Goal: Transaction & Acquisition: Purchase product/service

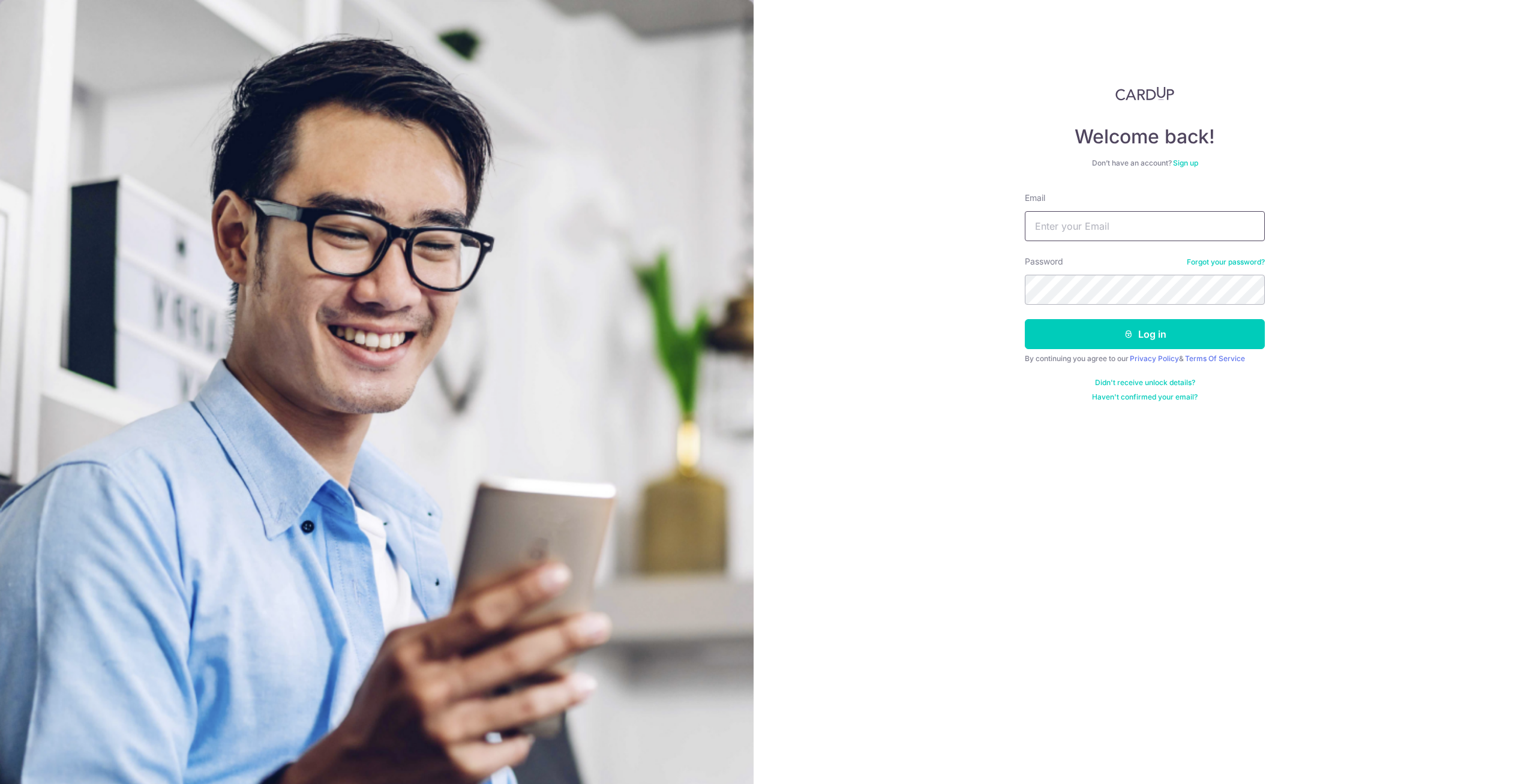
click at [1053, 216] on input "Email" at bounding box center [1145, 226] width 240 height 30
paste input "[EMAIL_ADDRESS][DOMAIN_NAME]"
type input "[EMAIL_ADDRESS][DOMAIN_NAME]"
click at [1132, 333] on icon "submit" at bounding box center [1129, 334] width 9 height 9
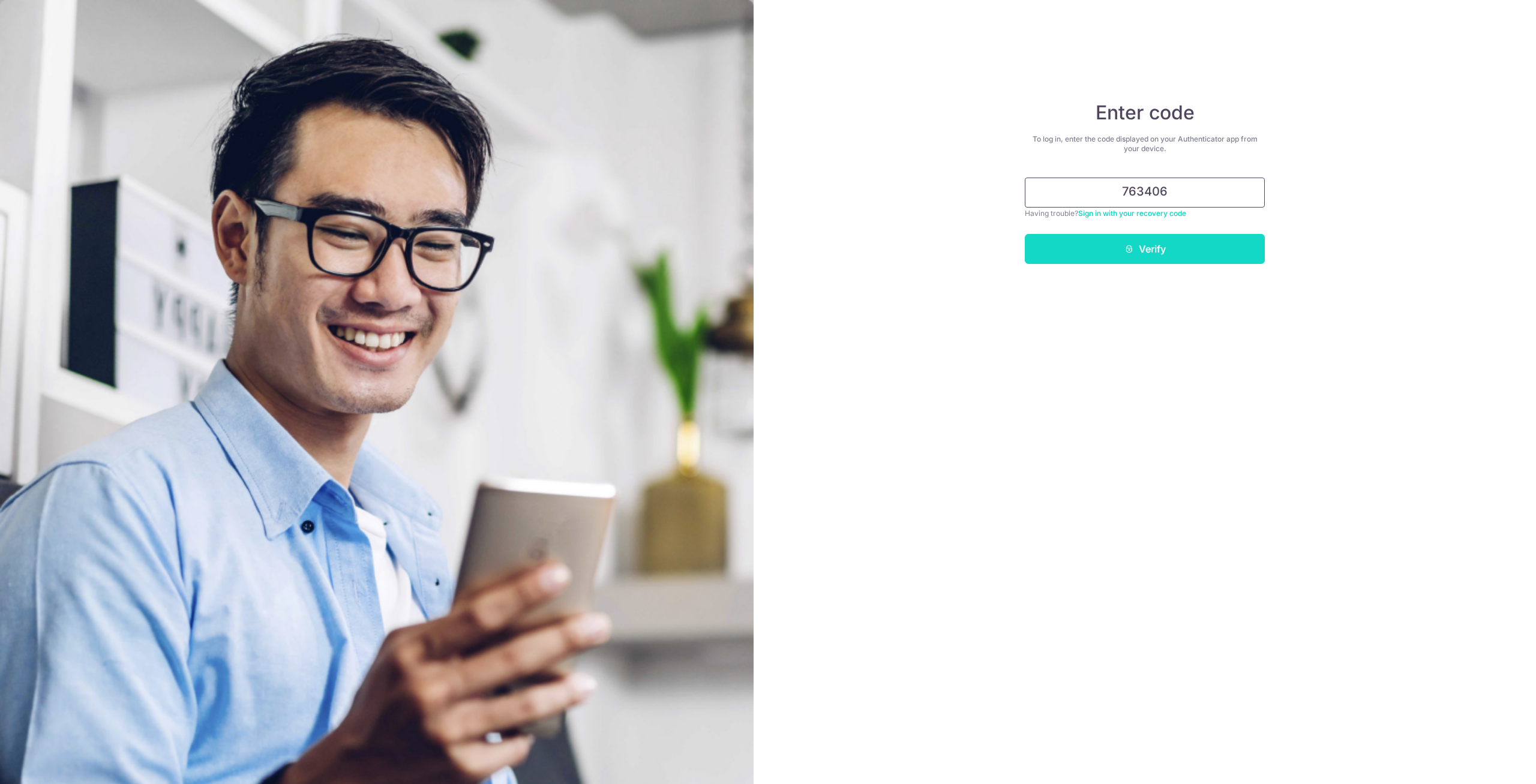
type input "763406"
click at [1083, 243] on button "Verify" at bounding box center [1145, 249] width 240 height 30
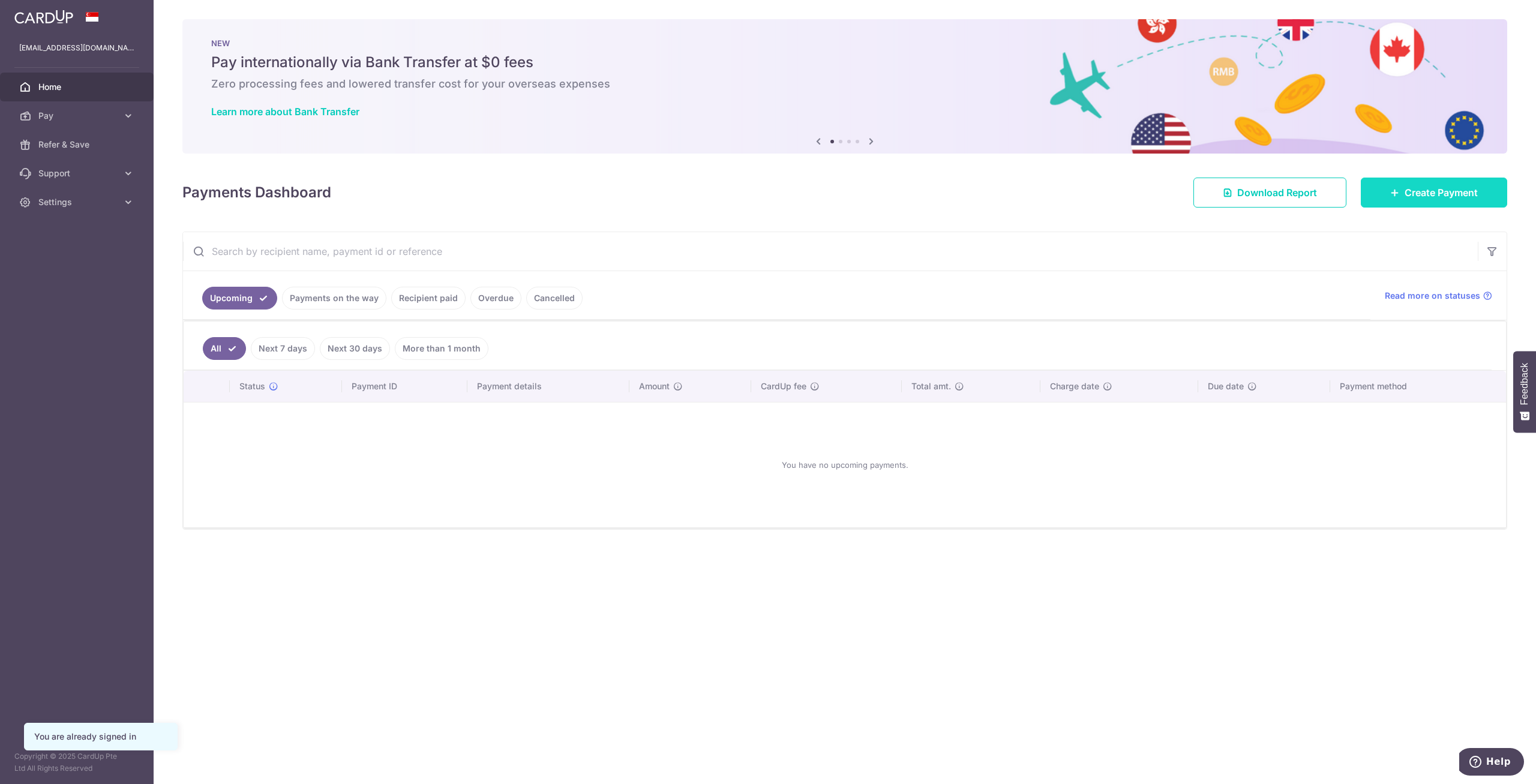
click at [1400, 194] on link "Create Payment" at bounding box center [1434, 192] width 146 height 30
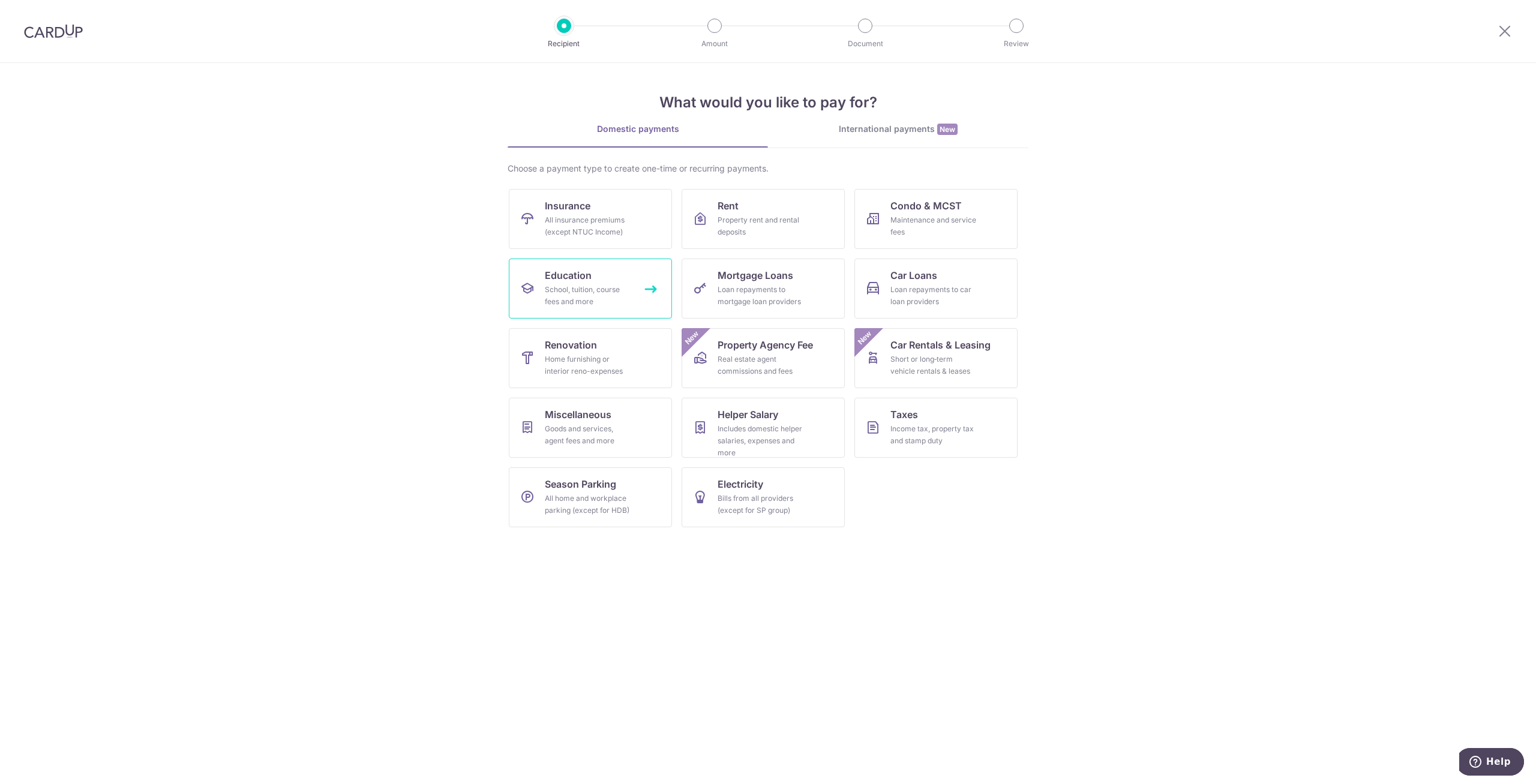
click at [609, 287] on div "School, tuition, course fees and more" at bounding box center [588, 295] width 86 height 24
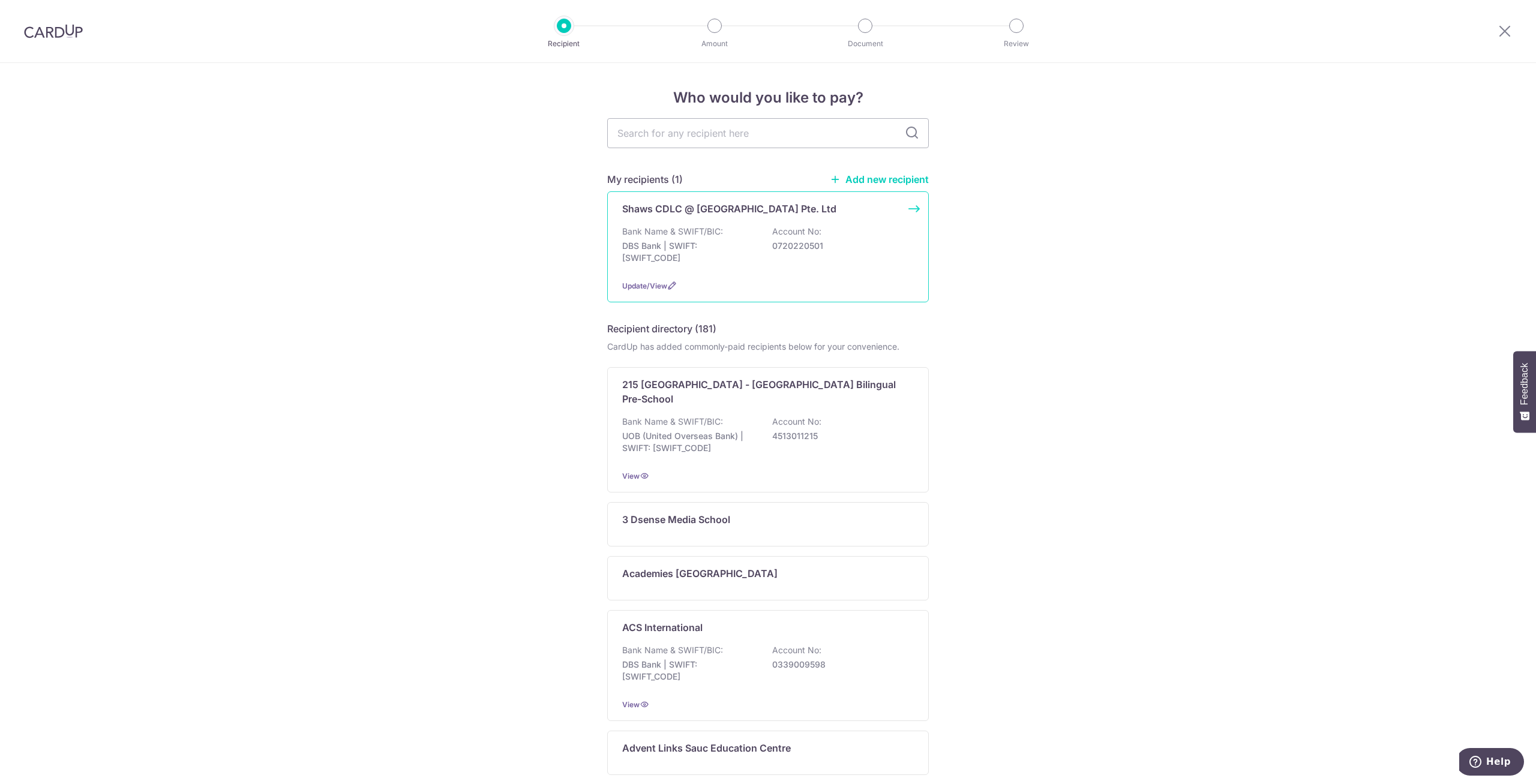
click at [757, 276] on div "Shaws CDLC @ Braddell Heights Pte. Ltd Bank Name & SWIFT/BIC: DBS Bank | SWIFT:…" at bounding box center [768, 247] width 321 height 111
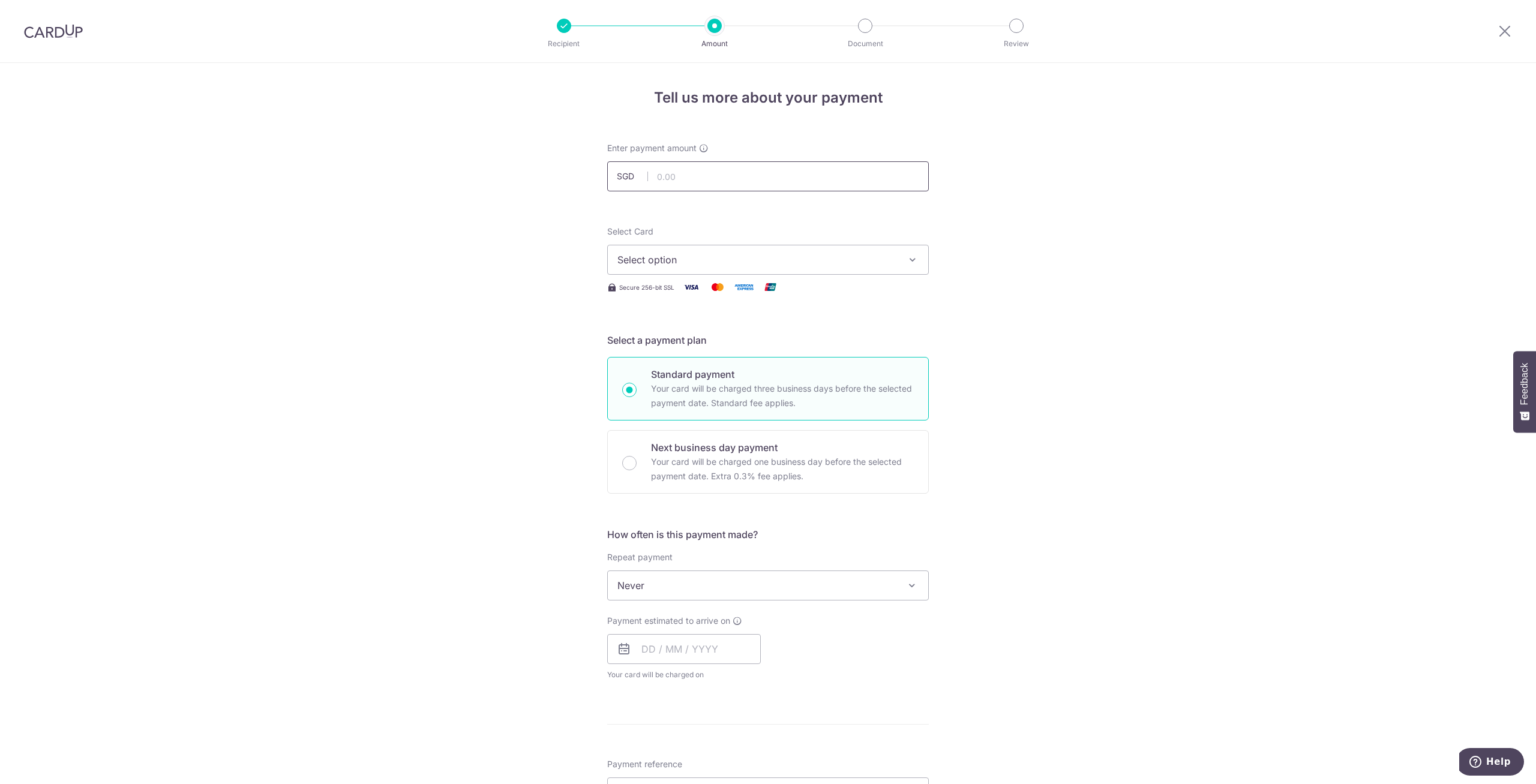
click at [692, 180] on input "text" at bounding box center [768, 176] width 321 height 30
click at [740, 258] on span "Select option" at bounding box center [757, 260] width 280 height 14
click at [733, 337] on link "**** 8399" at bounding box center [768, 346] width 321 height 28
click at [728, 181] on input "text" at bounding box center [768, 176] width 321 height 30
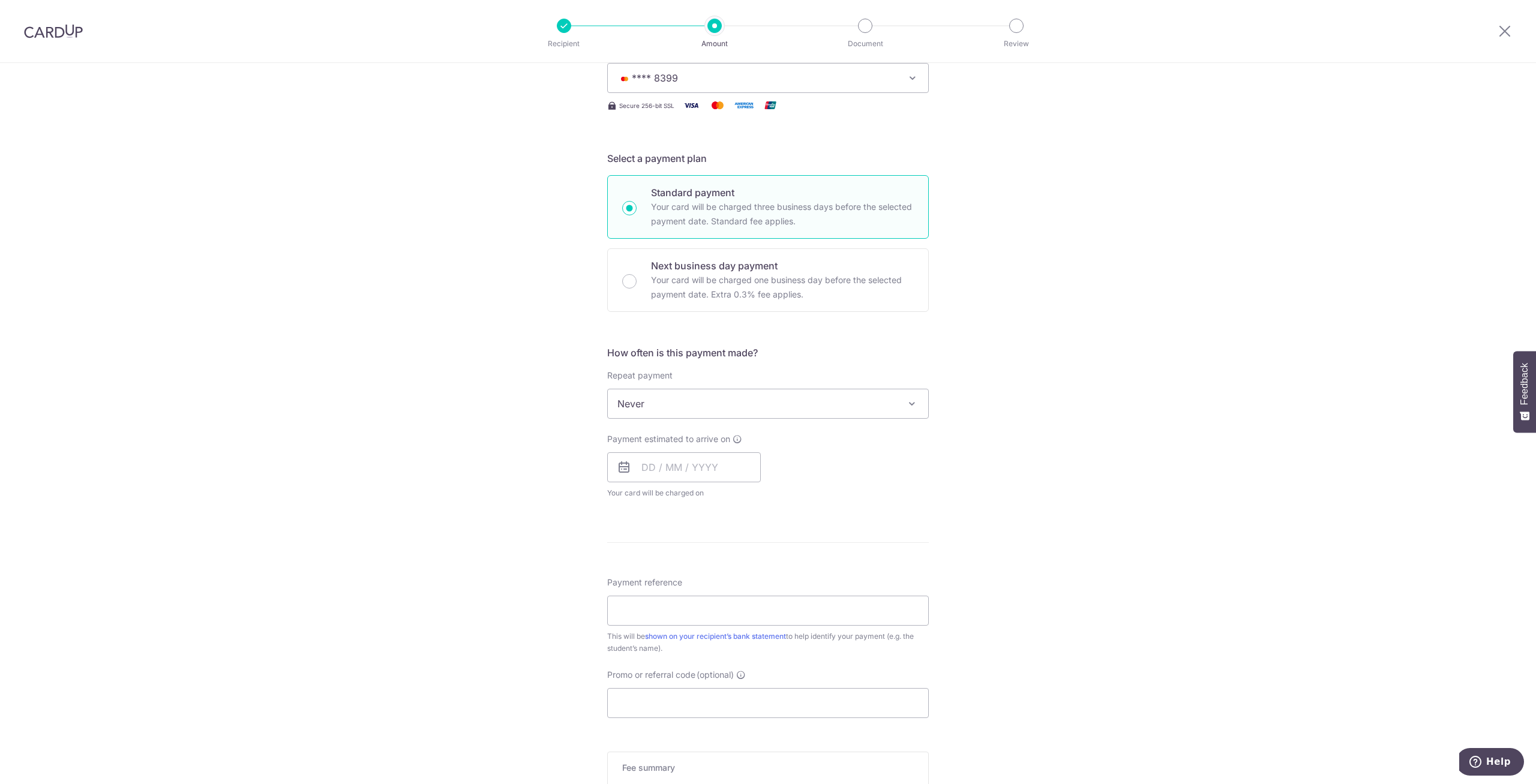
scroll to position [184, 0]
click at [670, 703] on input "Promo or referral code (optional)" at bounding box center [768, 701] width 321 height 30
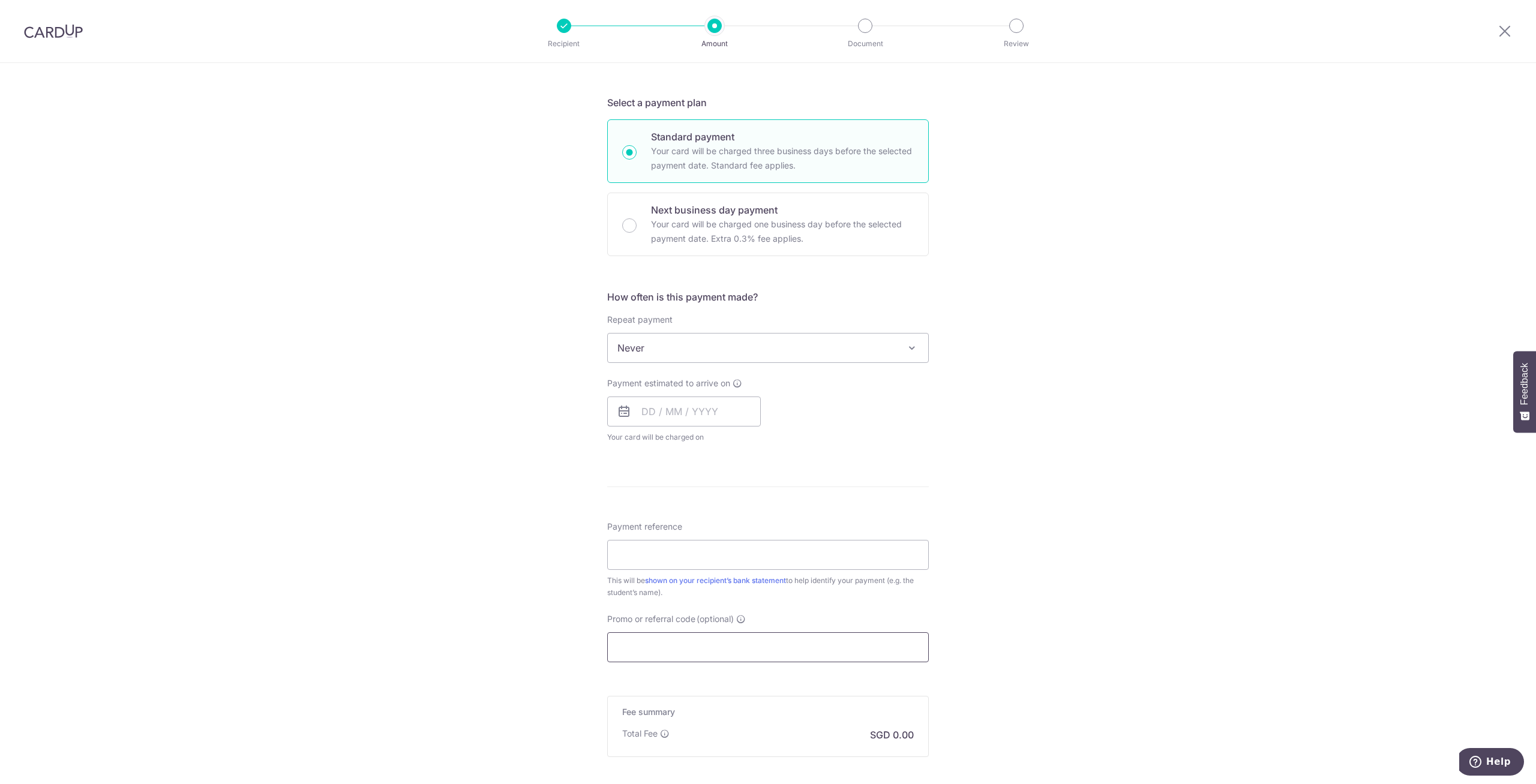
scroll to position [245, 0]
paste input "3HOME25R"
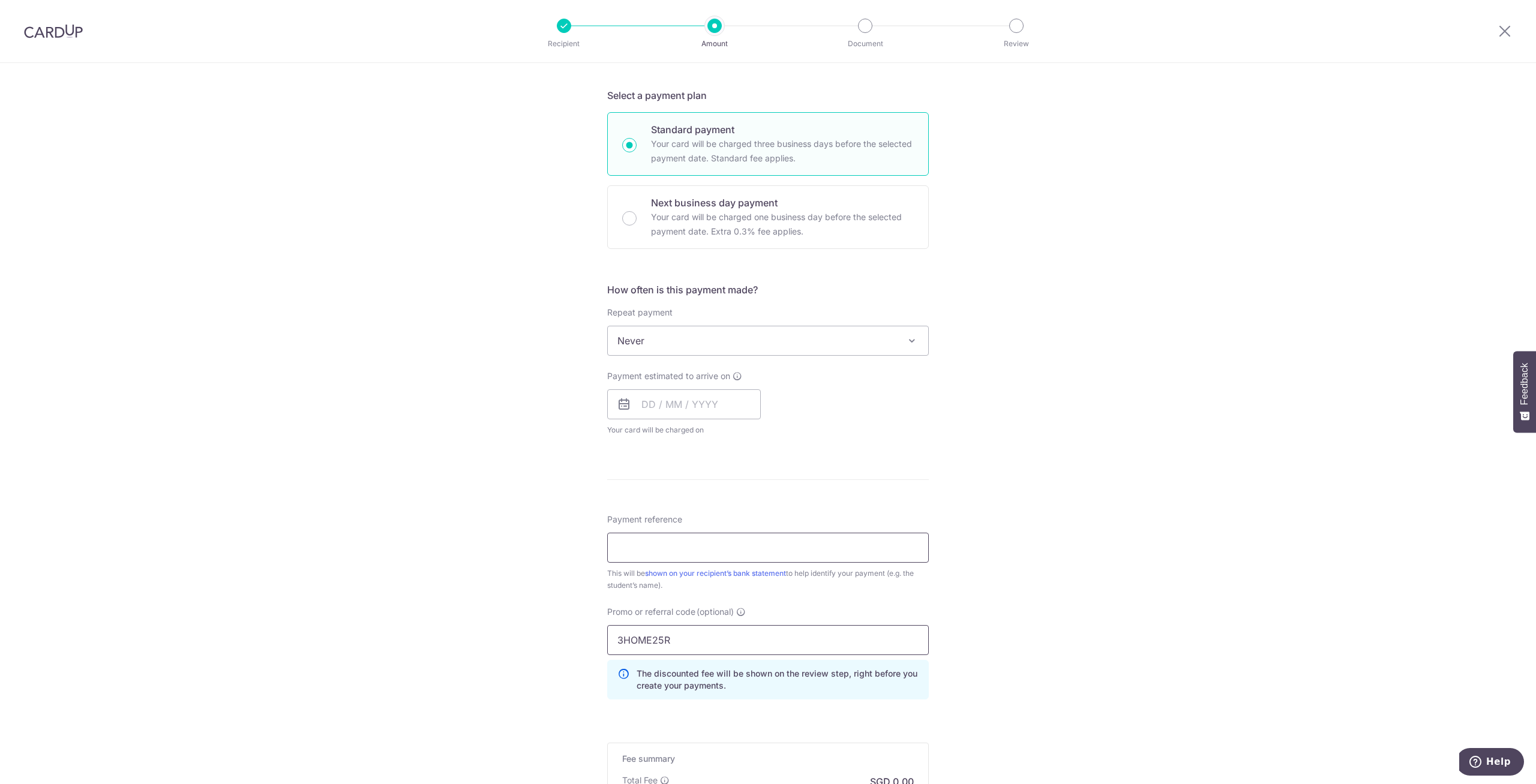
type input "3HOME25R"
click at [720, 553] on input "Payment reference" at bounding box center [768, 548] width 321 height 30
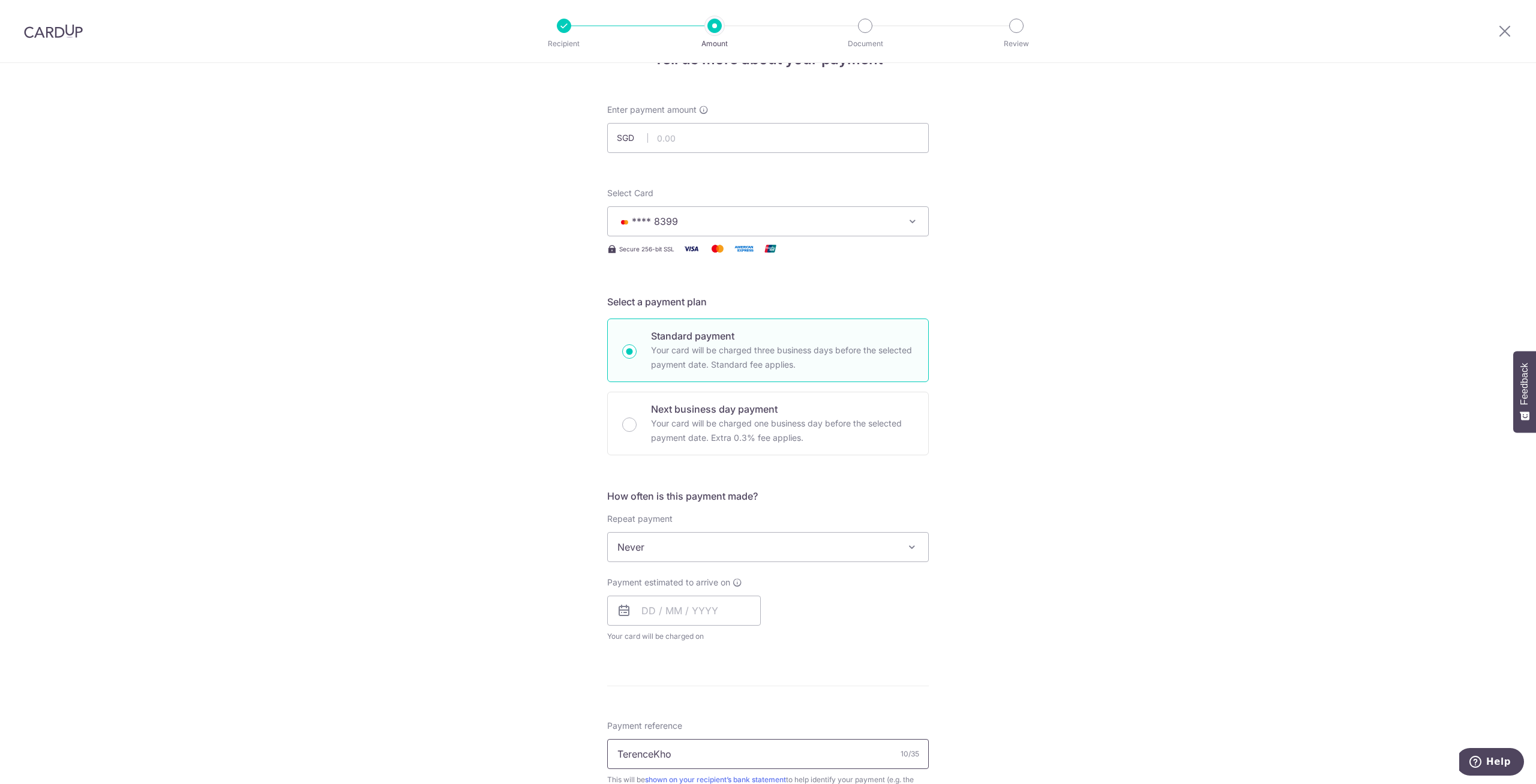
scroll to position [0, 0]
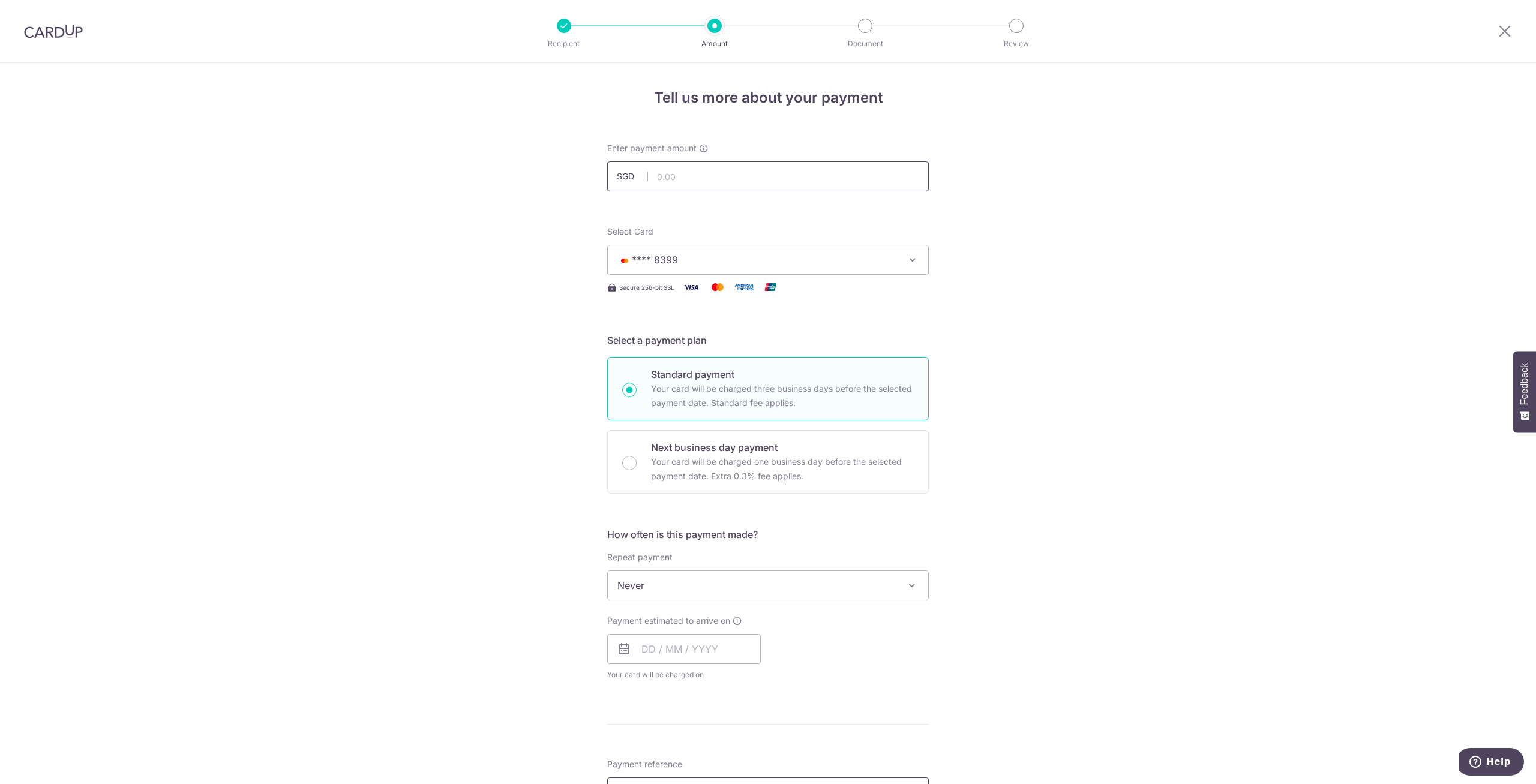
type input "TerenceKho"
click at [720, 178] on input "text" at bounding box center [768, 176] width 321 height 30
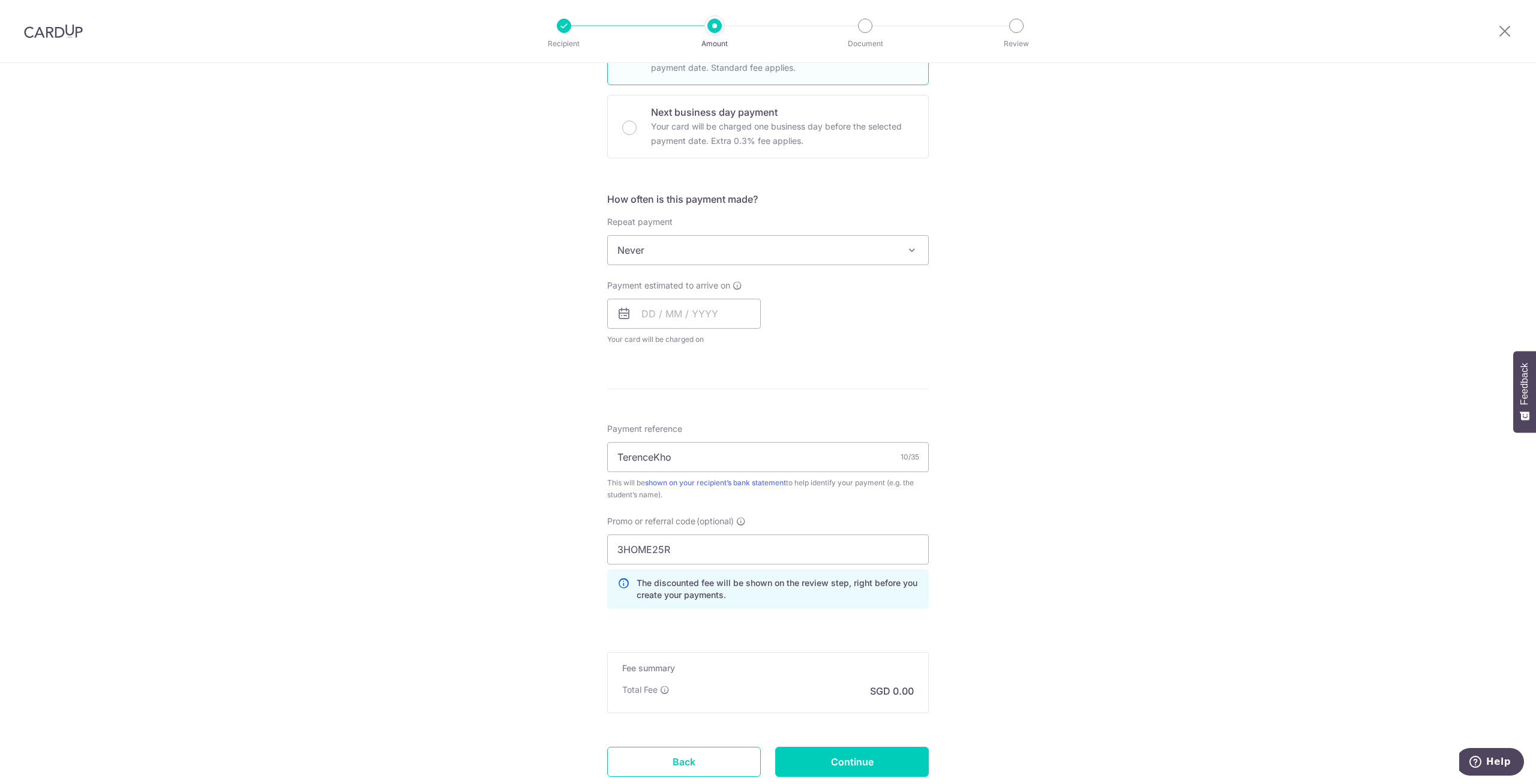
scroll to position [367, 0]
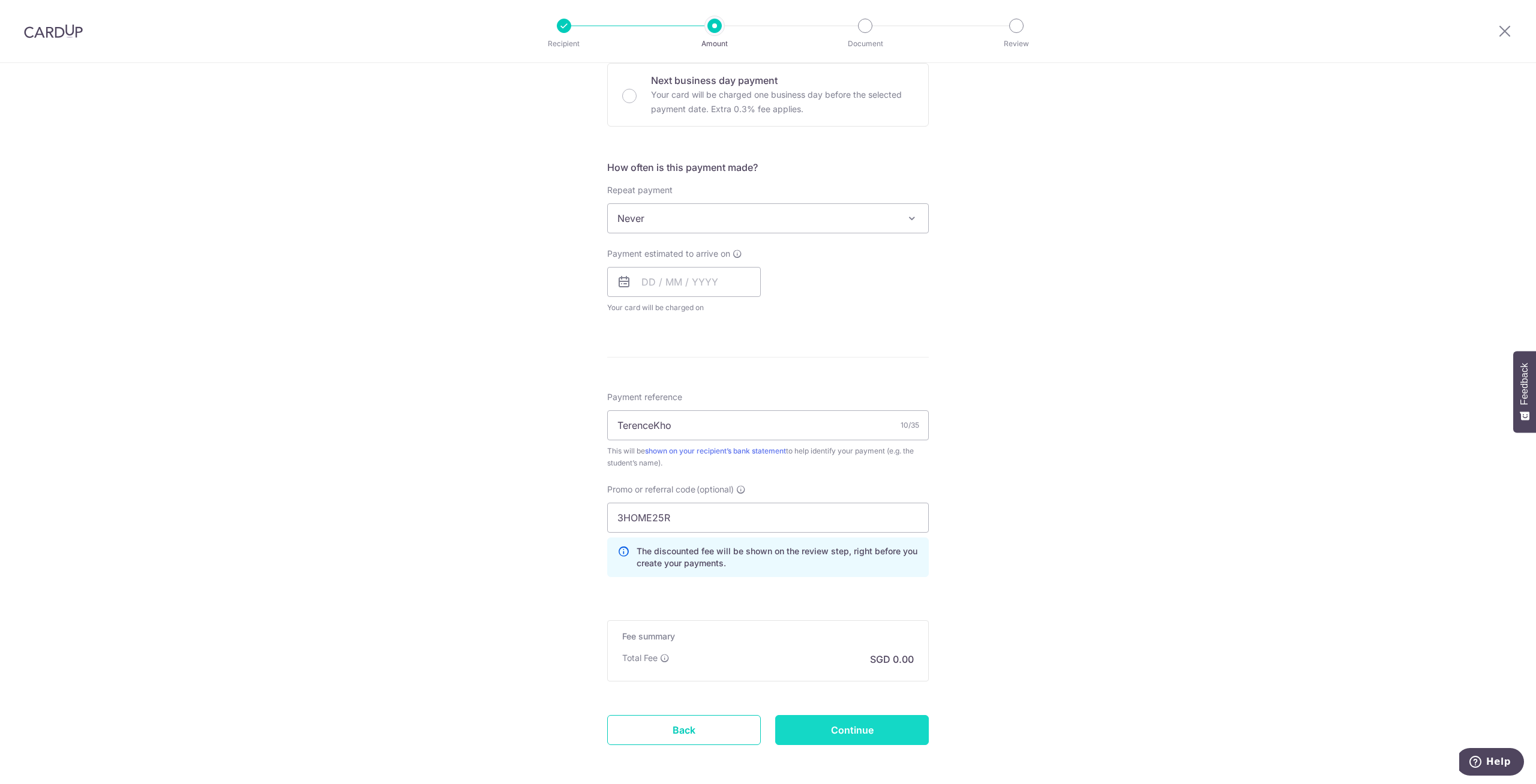
type input "2,025.00"
click at [850, 727] on input "Continue" at bounding box center [852, 730] width 154 height 30
type input "Create Schedule"
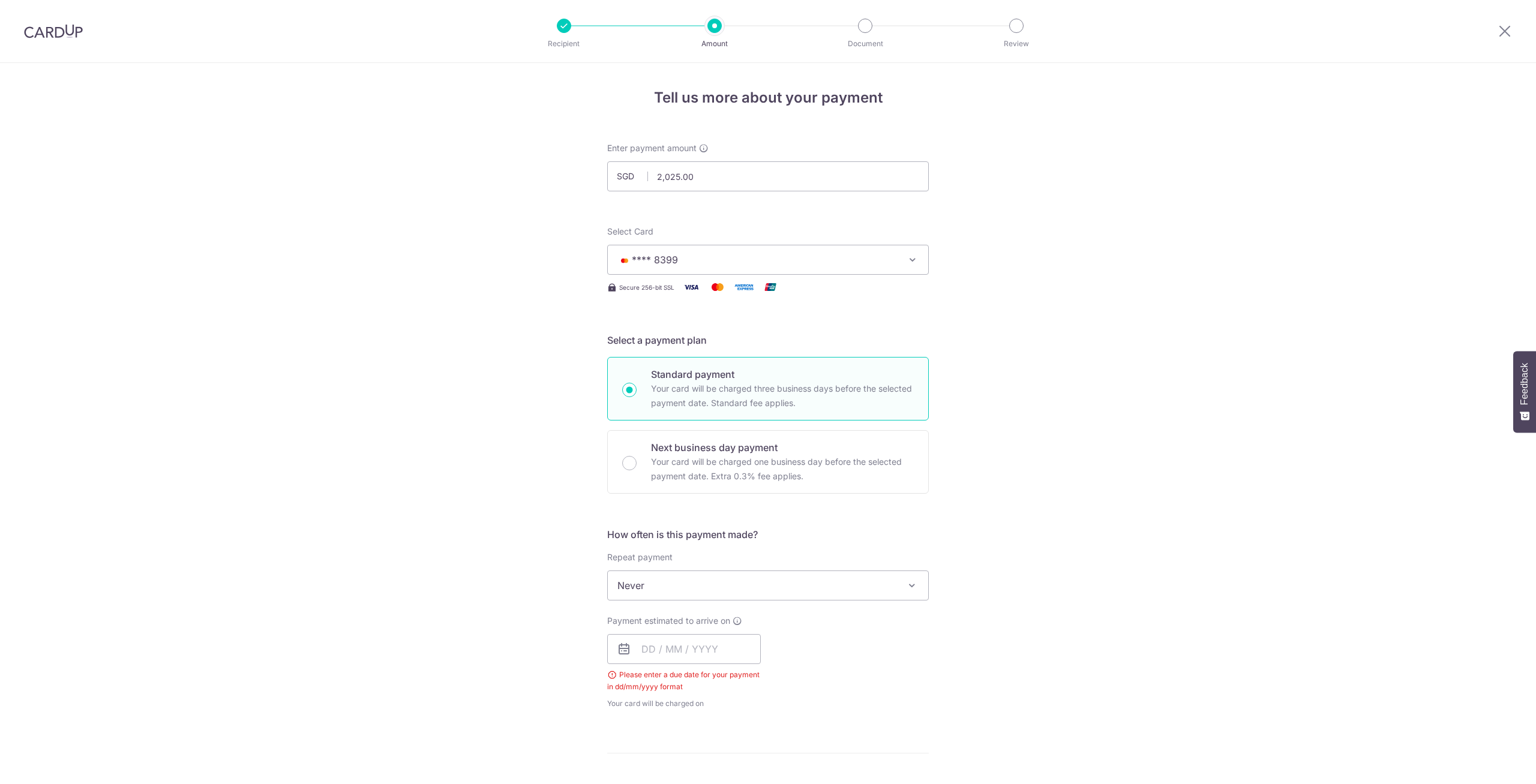
scroll to position [463, 0]
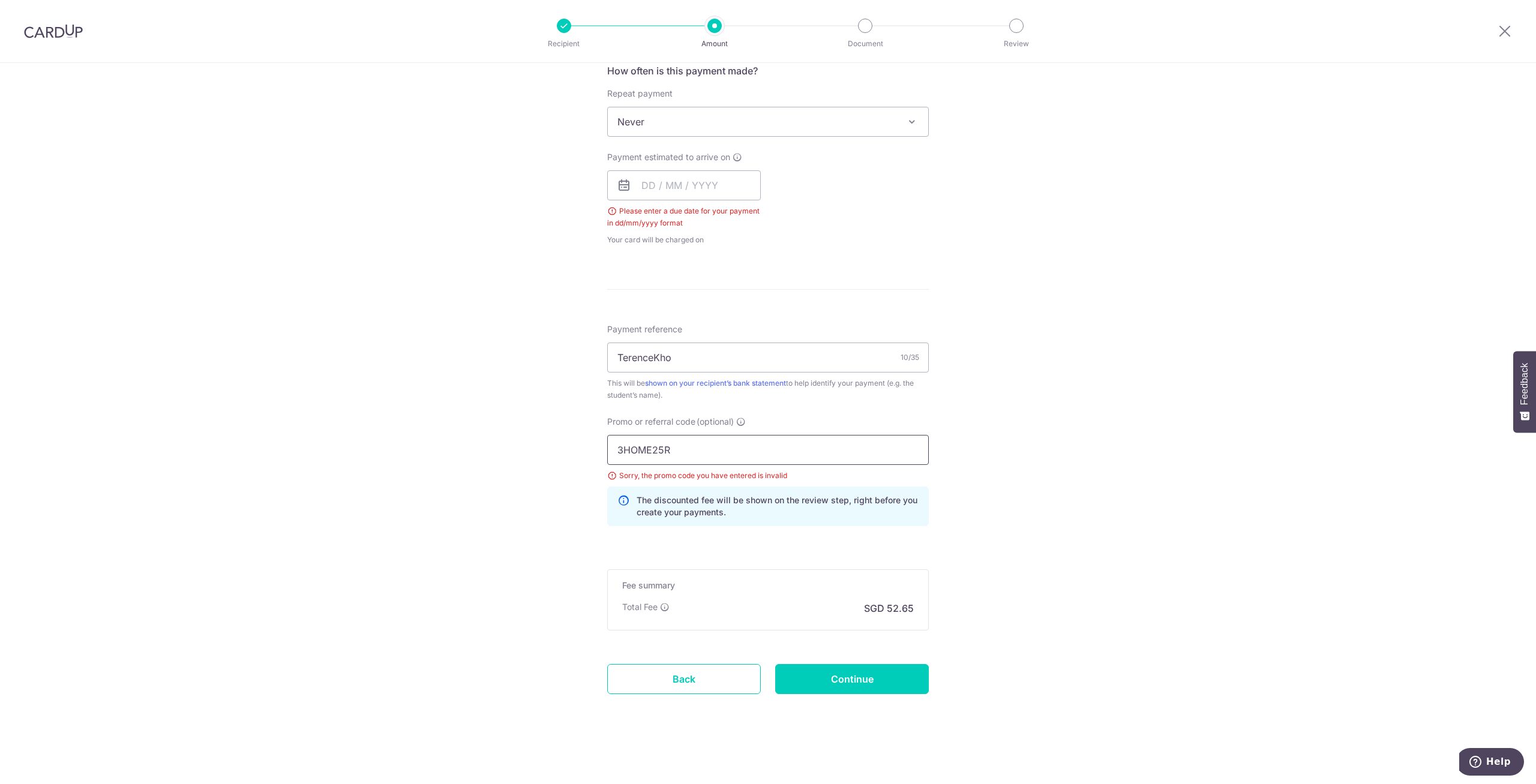
drag, startPoint x: 721, startPoint y: 463, endPoint x: 483, endPoint y: 445, distance: 238.7
click at [607, 444] on input "3HOME25R" at bounding box center [768, 450] width 321 height 30
paste input "OFF225"
type input "OFF225"
click at [696, 193] on input "text" at bounding box center [684, 185] width 154 height 30
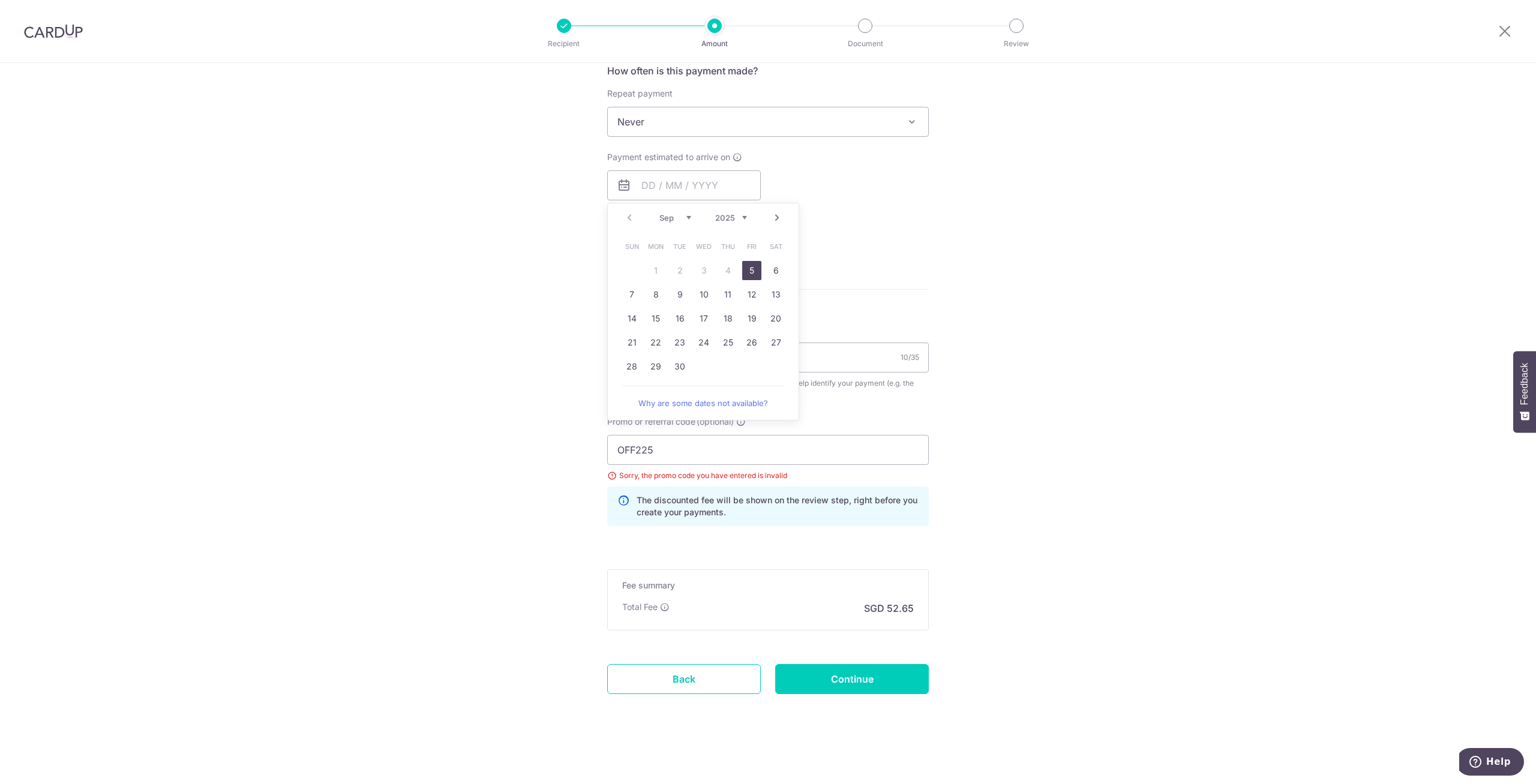
click at [752, 269] on link "5" at bounding box center [752, 270] width 19 height 19
type input "05/09/2025"
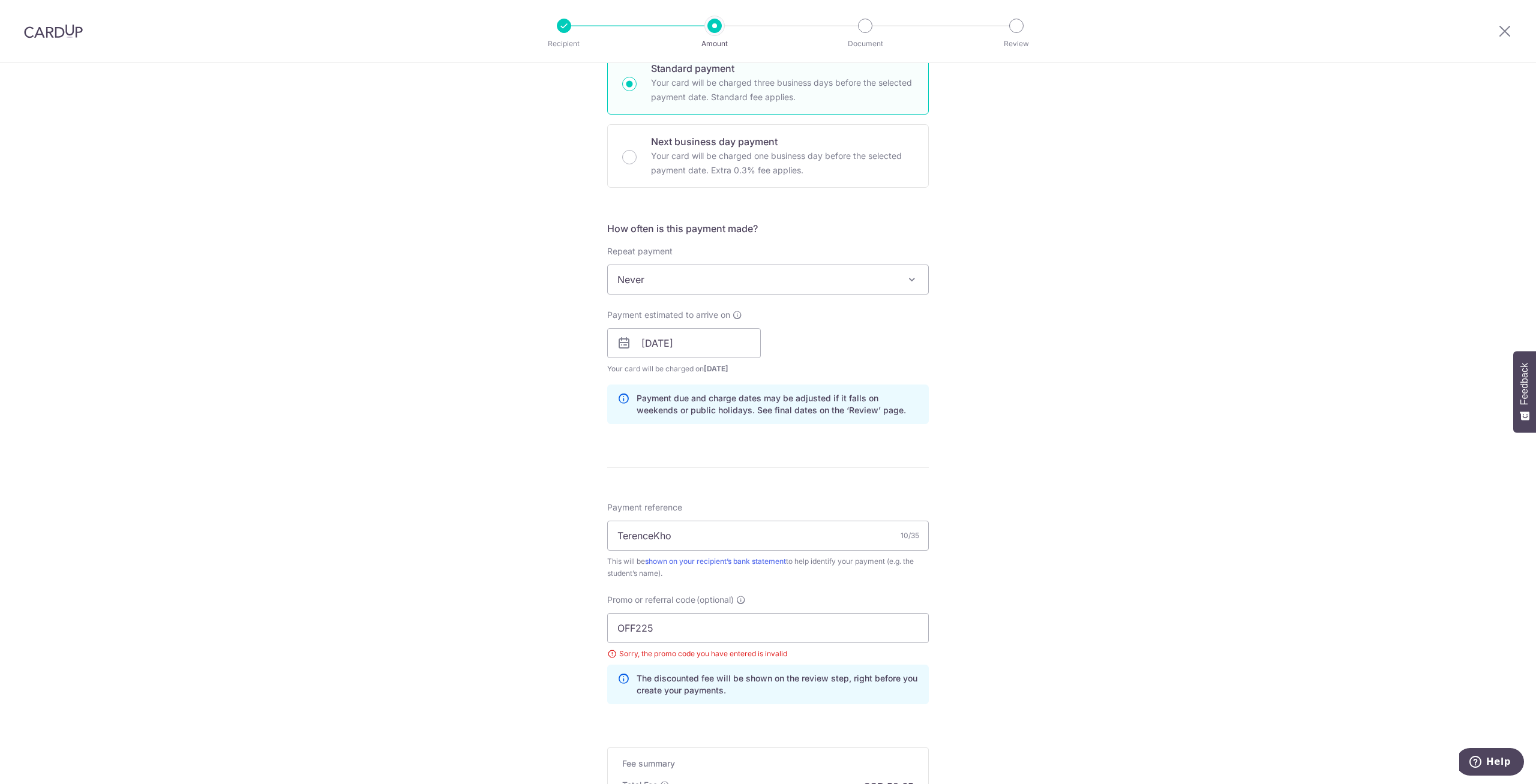
scroll to position [484, 0]
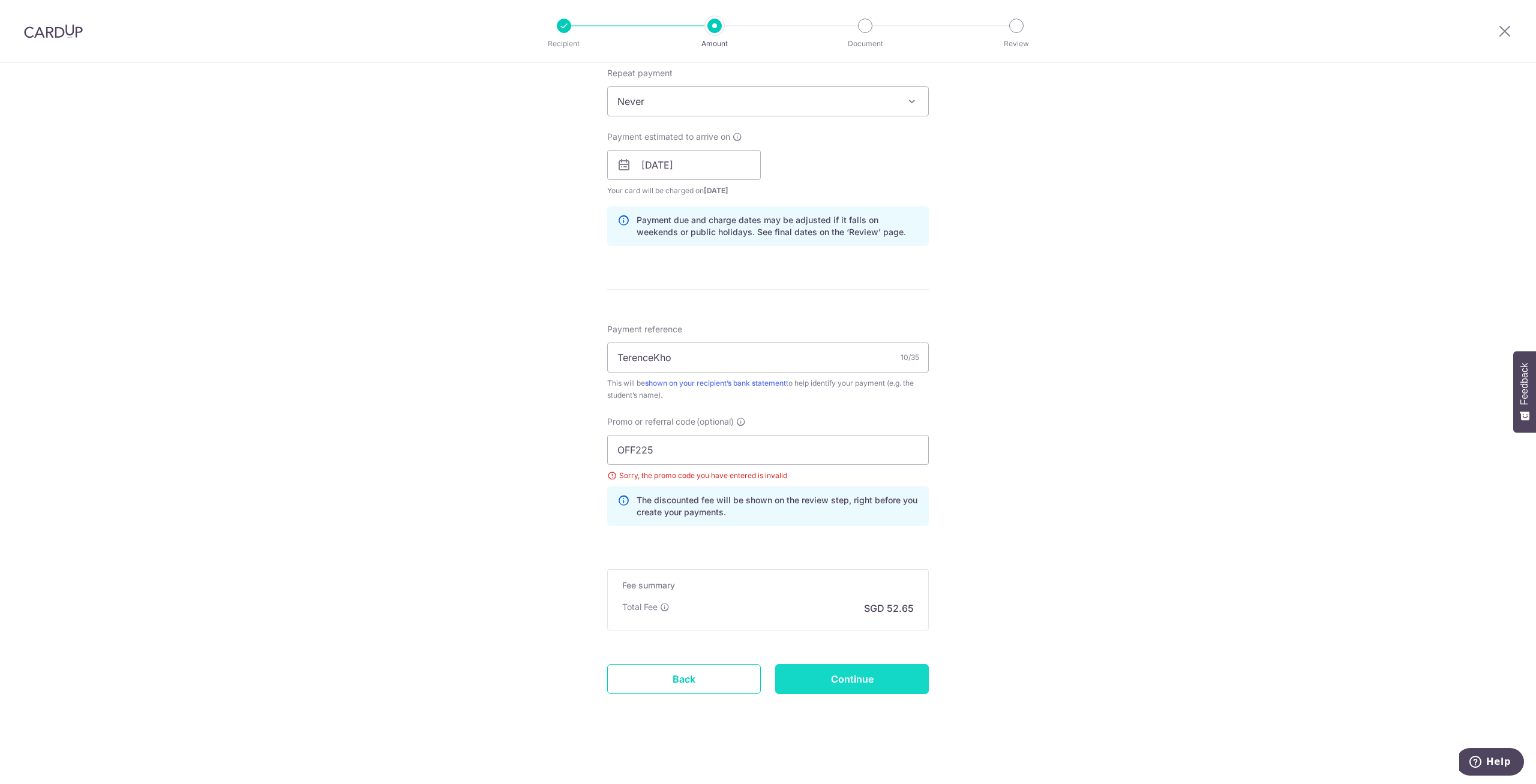
click at [866, 670] on input "Continue" at bounding box center [852, 679] width 154 height 30
type input "Create Schedule"
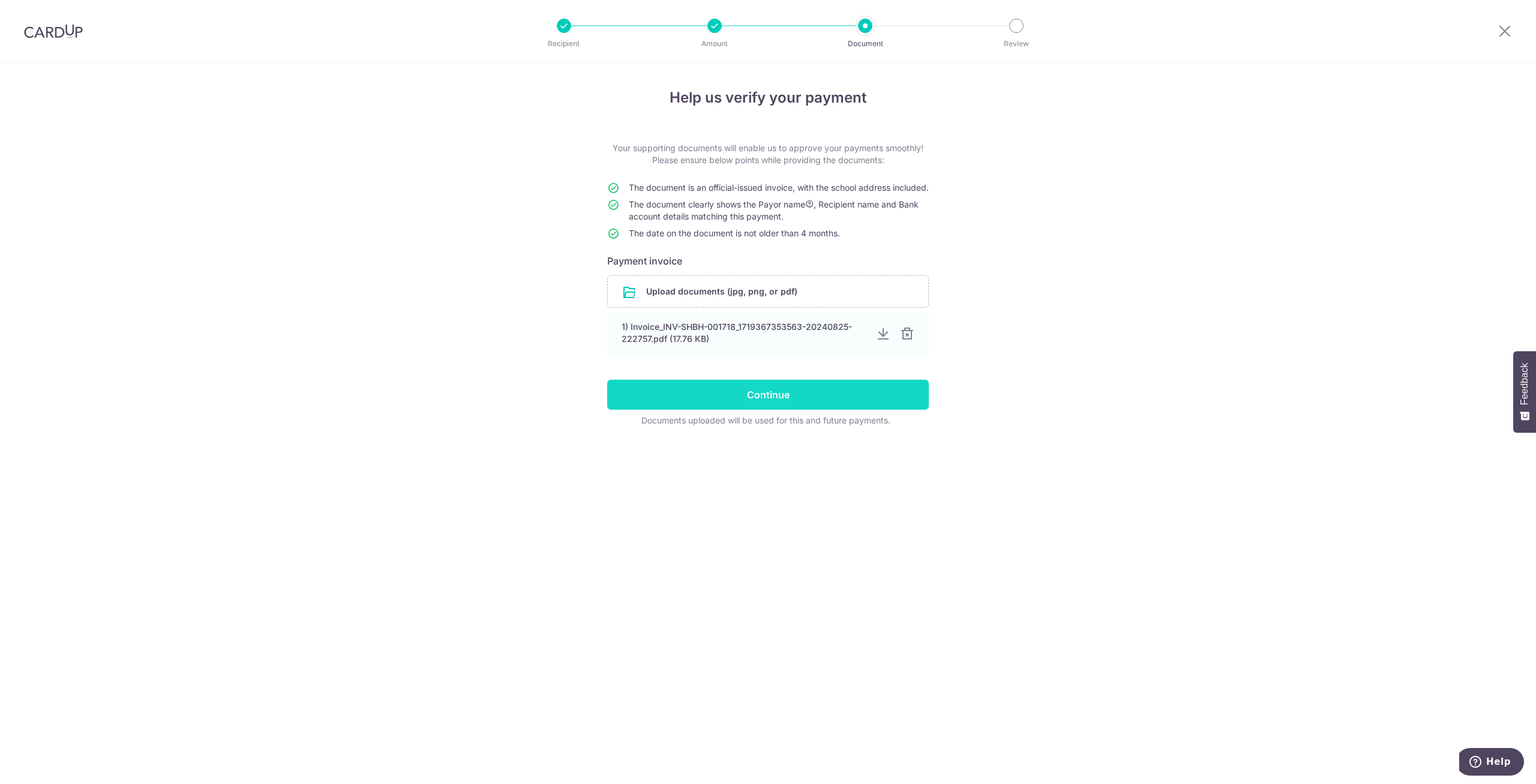
click at [887, 410] on input "Continue" at bounding box center [768, 394] width 321 height 30
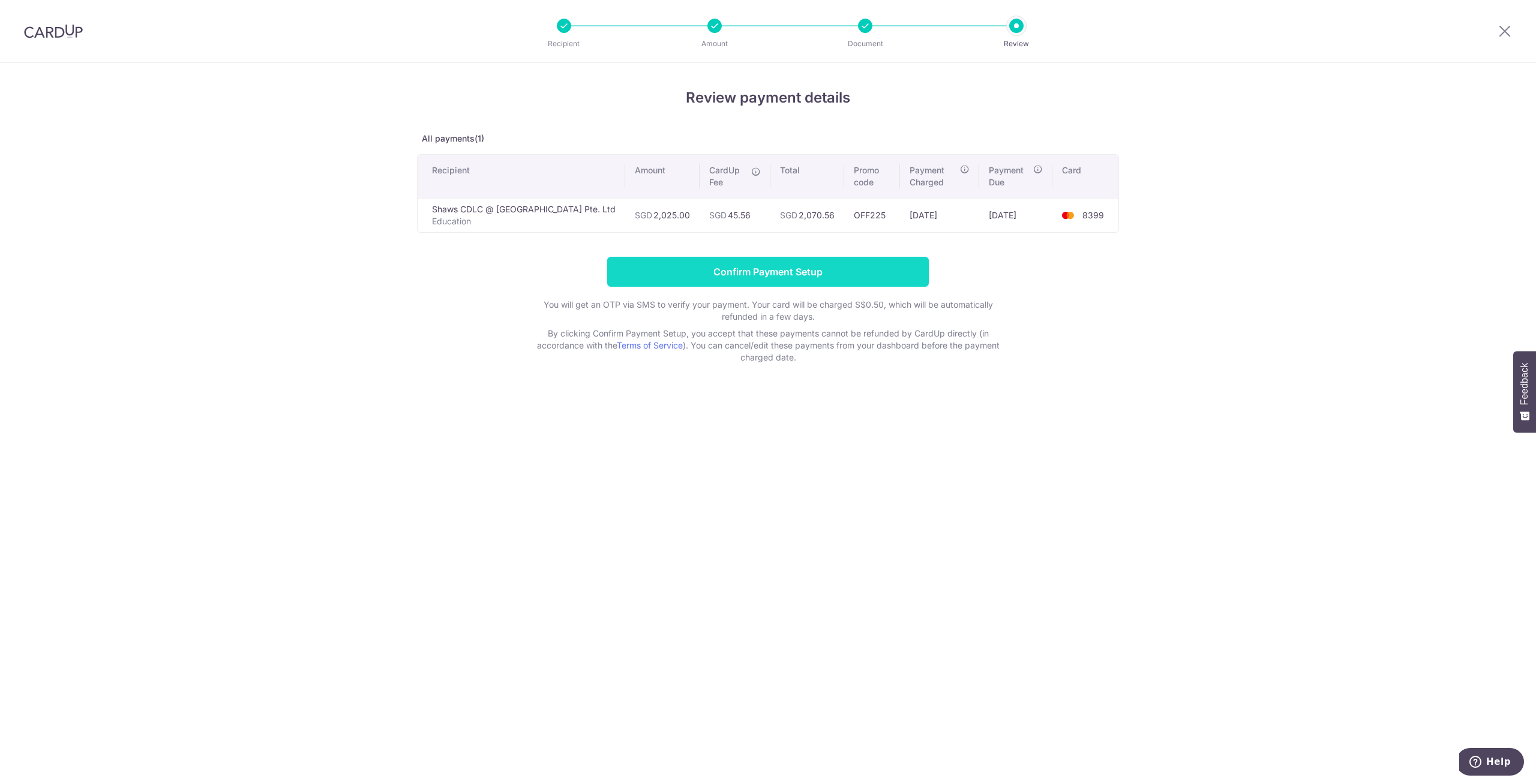
click at [860, 276] on input "Confirm Payment Setup" at bounding box center [768, 272] width 321 height 30
